Goal: Find contact information: Obtain details needed to contact an individual or organization

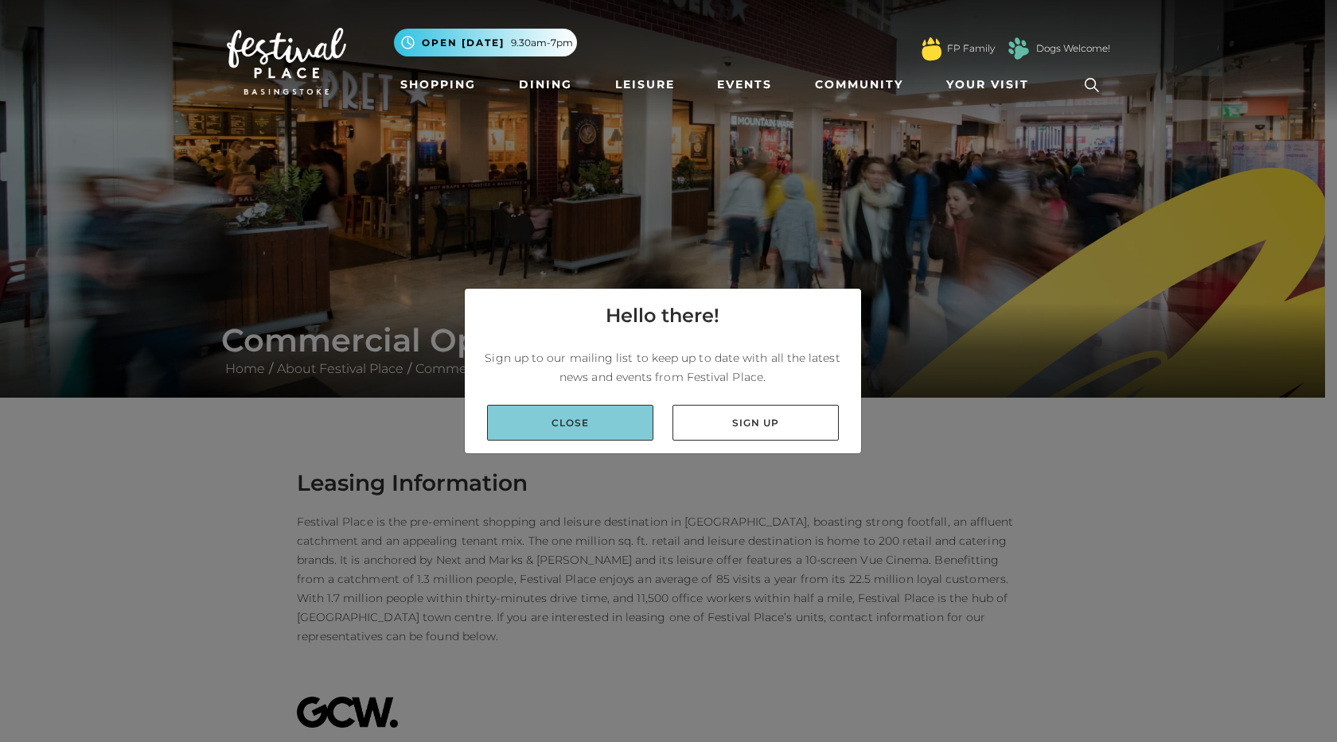
click at [566, 422] on link "Close" at bounding box center [570, 423] width 166 height 36
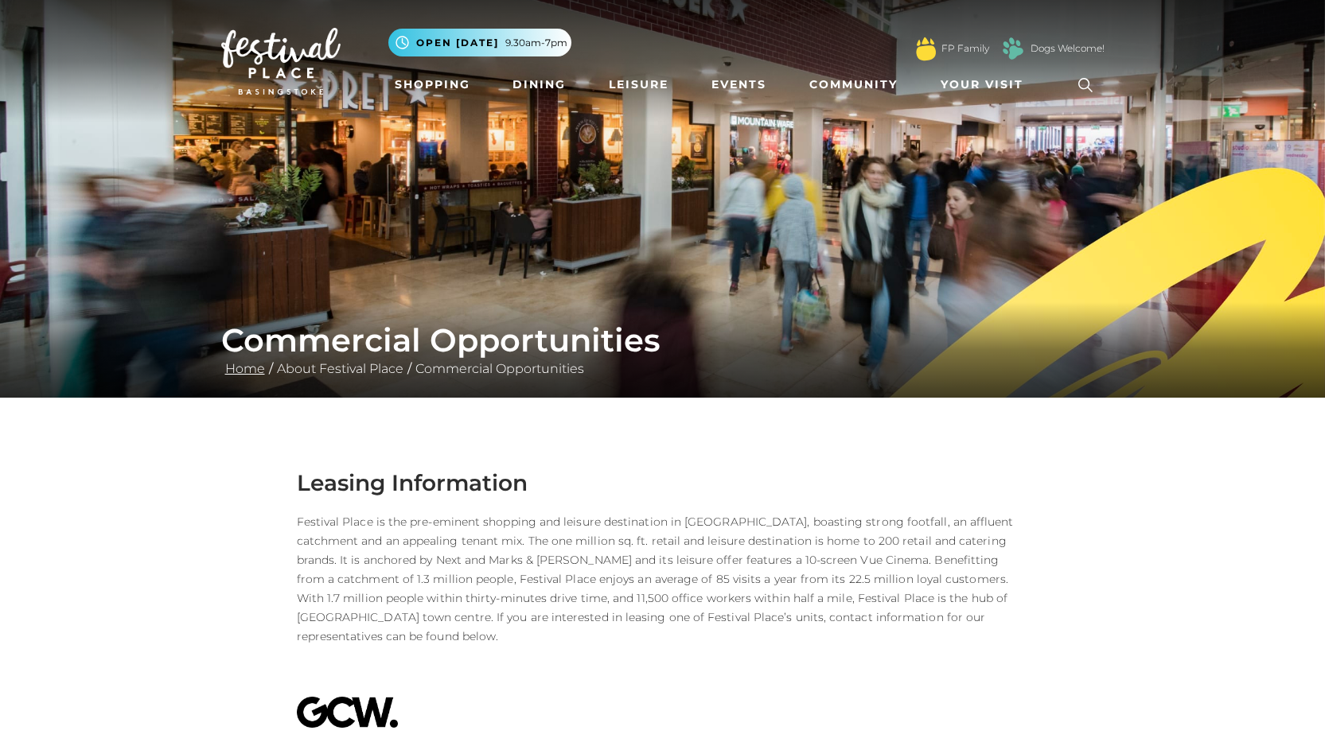
click at [251, 365] on link "Home" at bounding box center [245, 368] width 48 height 15
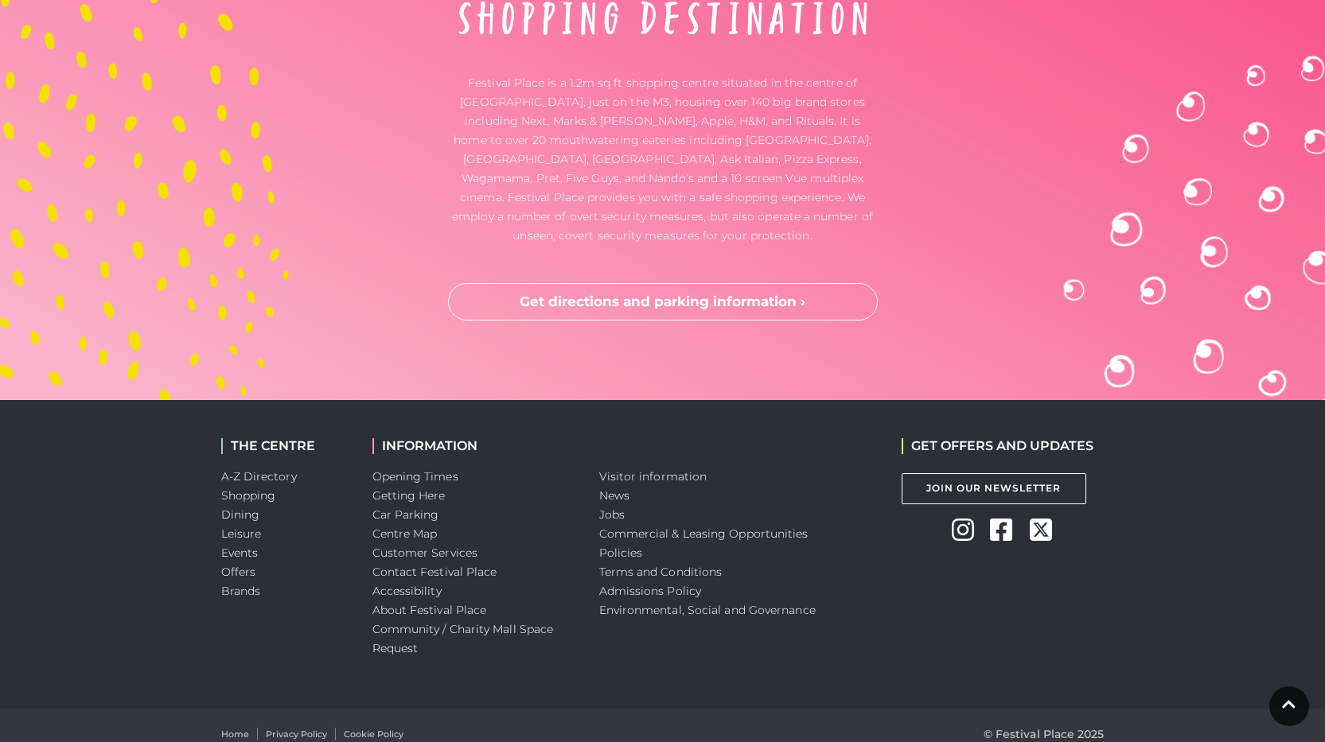
scroll to position [4961, 0]
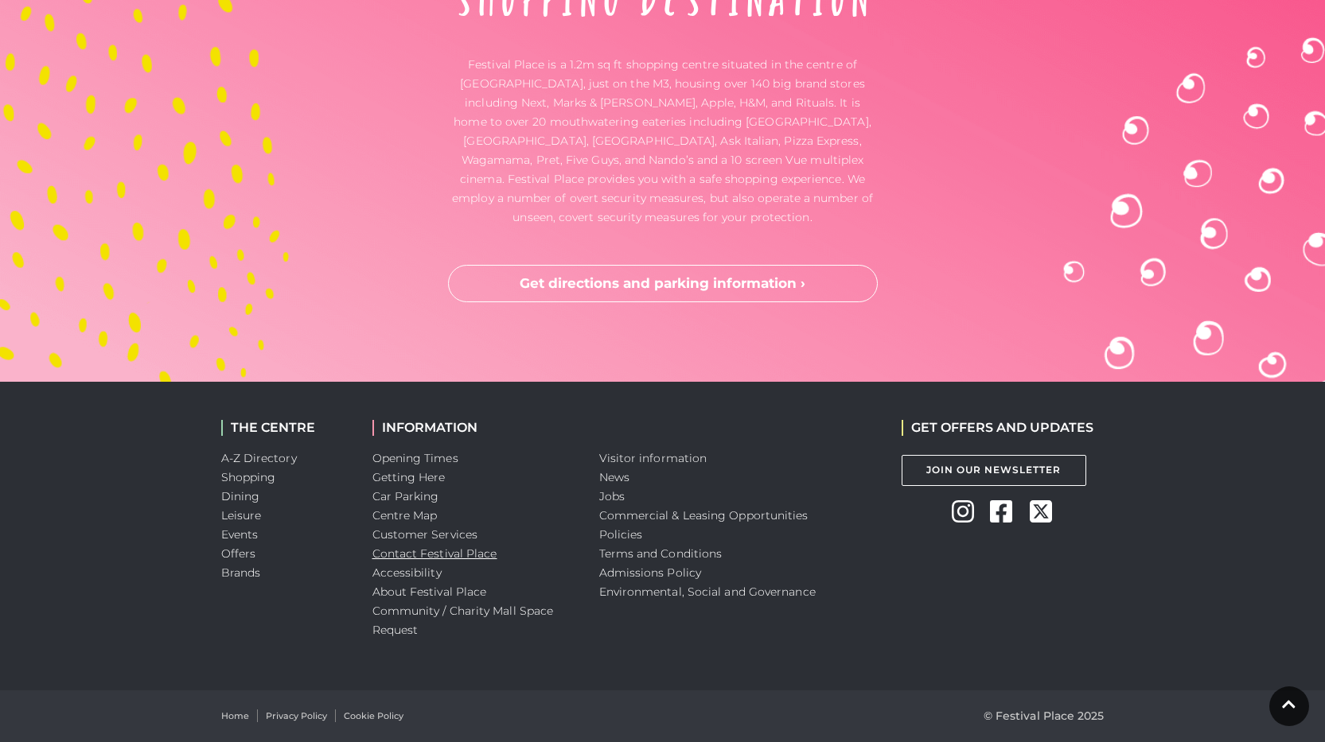
click at [473, 555] on link "Contact Festival Place" at bounding box center [434, 554] width 125 height 14
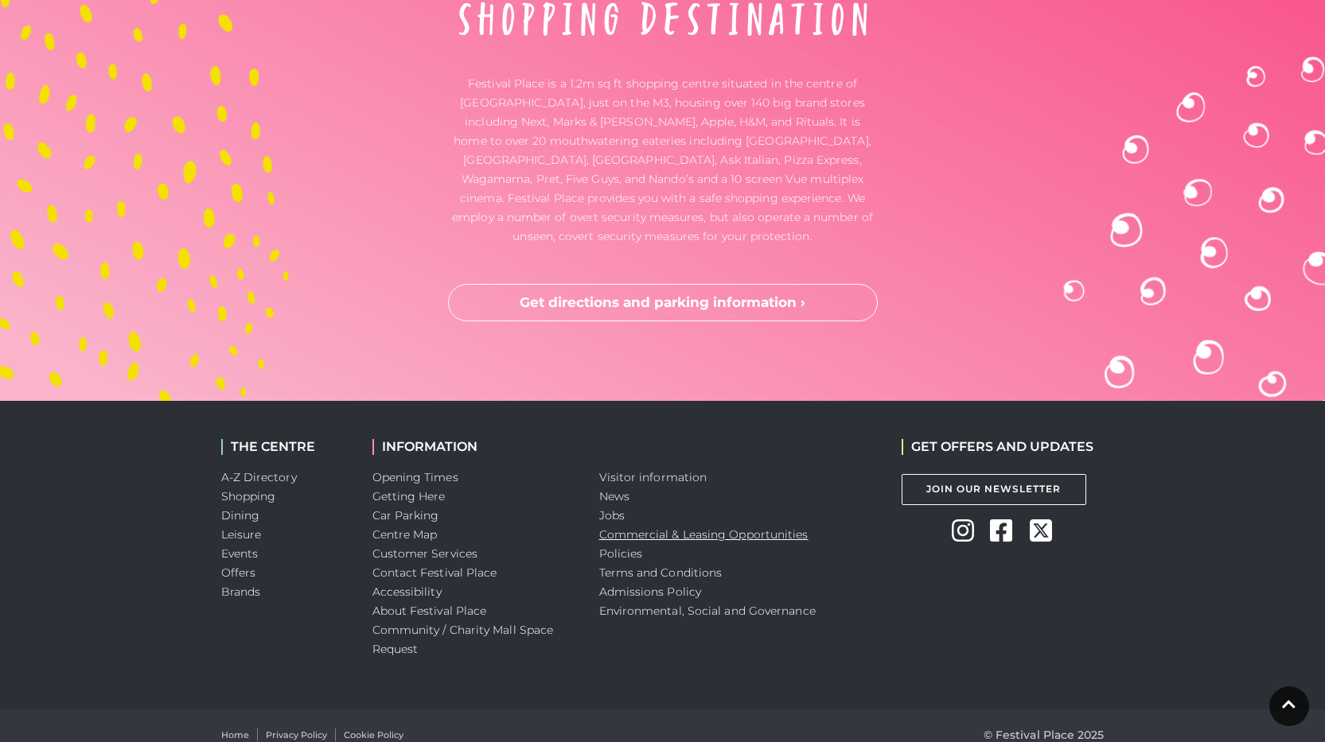
click at [770, 535] on link "Commercial & Leasing Opportunities" at bounding box center [703, 535] width 209 height 14
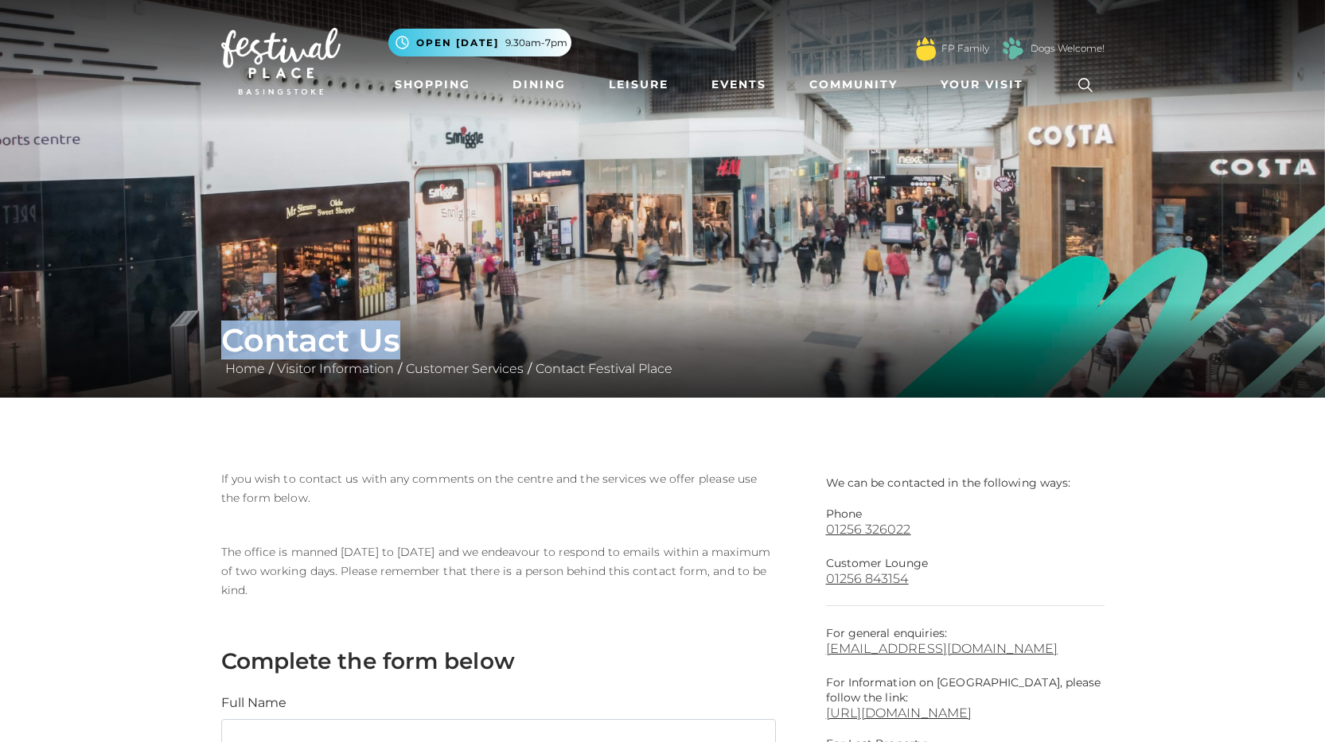
drag, startPoint x: 743, startPoint y: 328, endPoint x: 722, endPoint y: 253, distance: 77.6
click at [722, 251] on div "Contact Us Home / Visitor Information / Customer Services / Contact Festival Pl…" at bounding box center [662, 199] width 1325 height 398
drag, startPoint x: 890, startPoint y: 251, endPoint x: 808, endPoint y: 171, distance: 113.7
click at [808, 171] on img at bounding box center [662, 199] width 1325 height 398
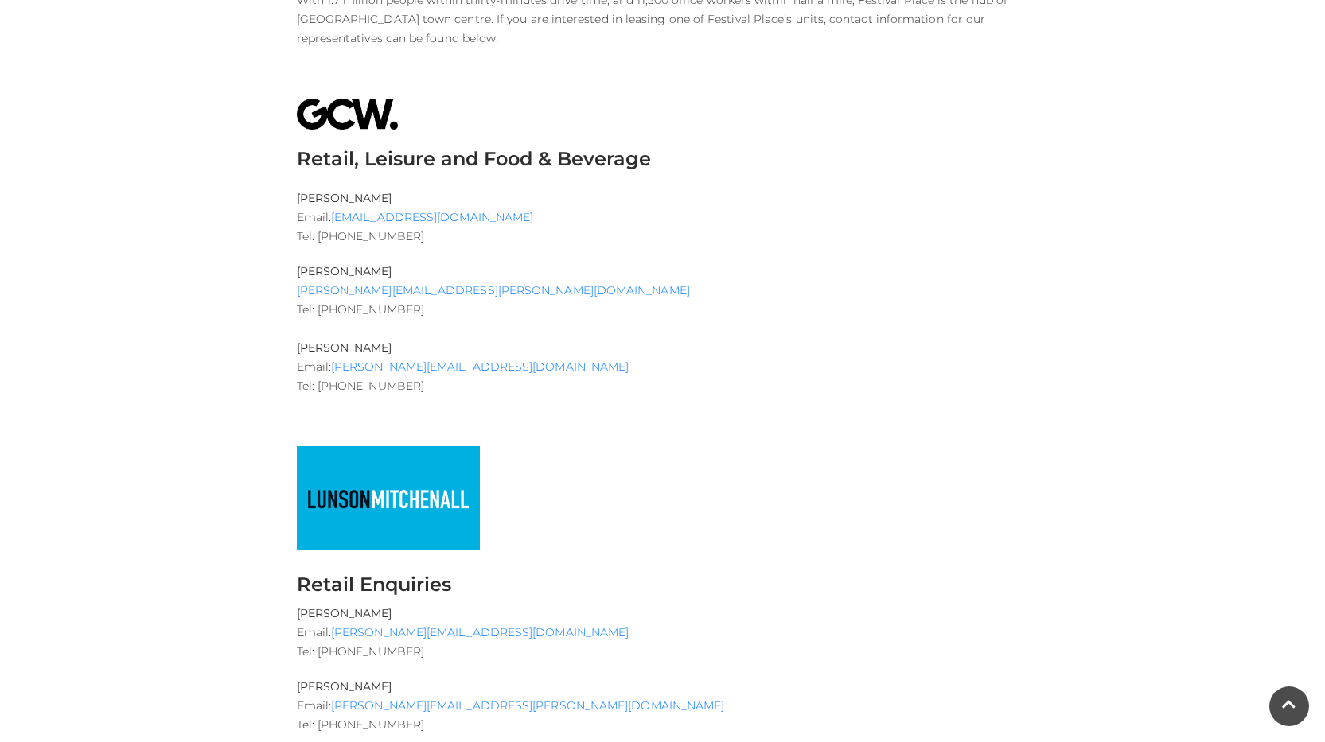
scroll to position [589, 0]
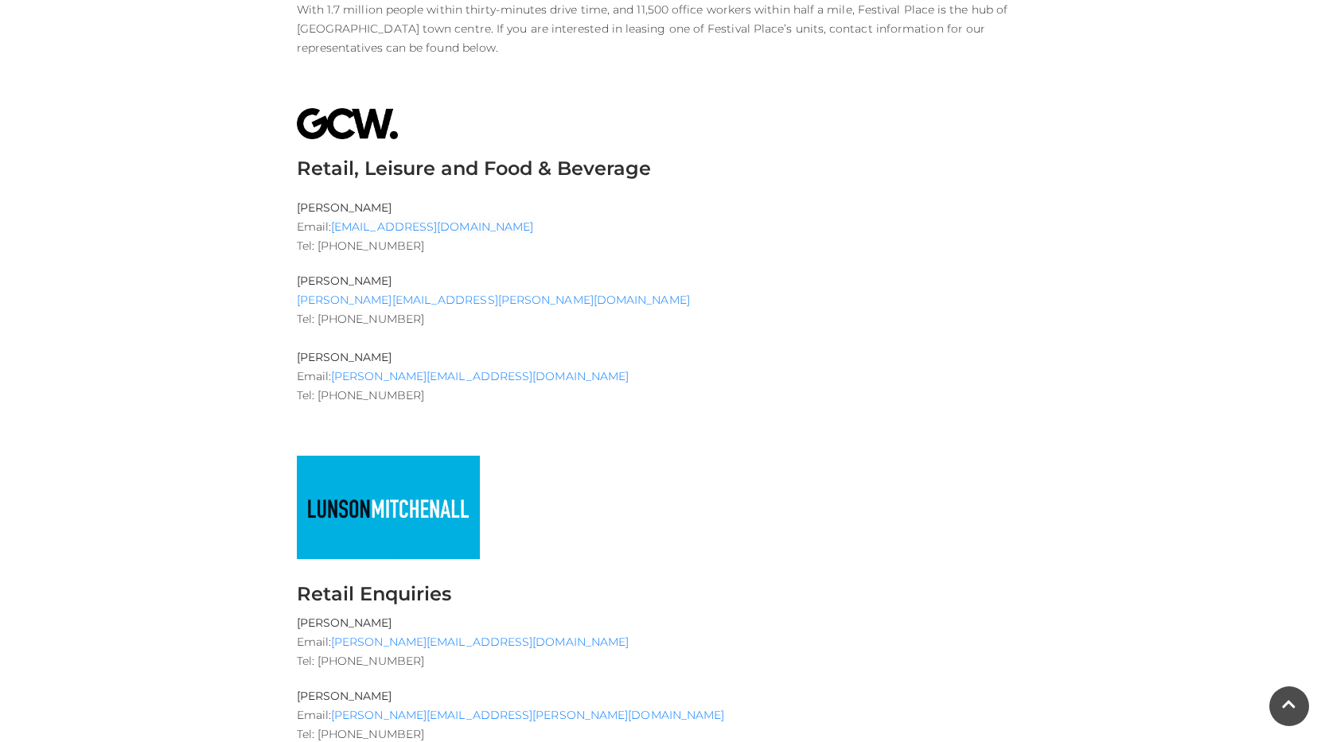
click at [384, 504] on img at bounding box center [388, 507] width 183 height 103
